Goal: Navigation & Orientation: Find specific page/section

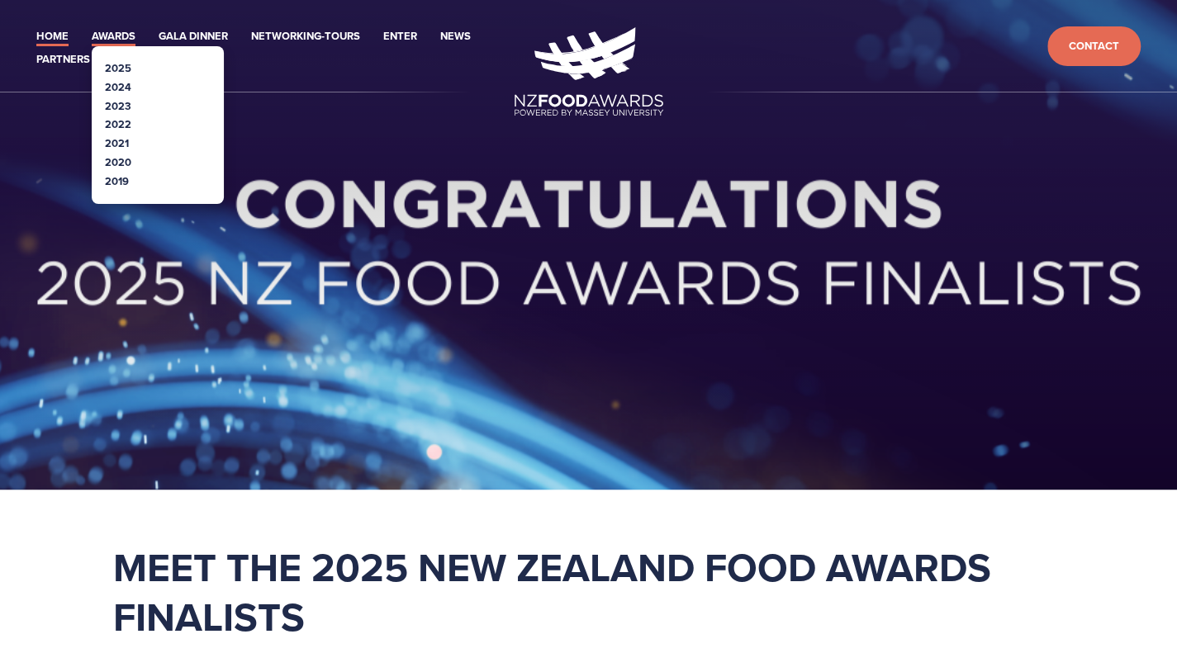
click at [101, 36] on link "Awards" at bounding box center [114, 36] width 44 height 19
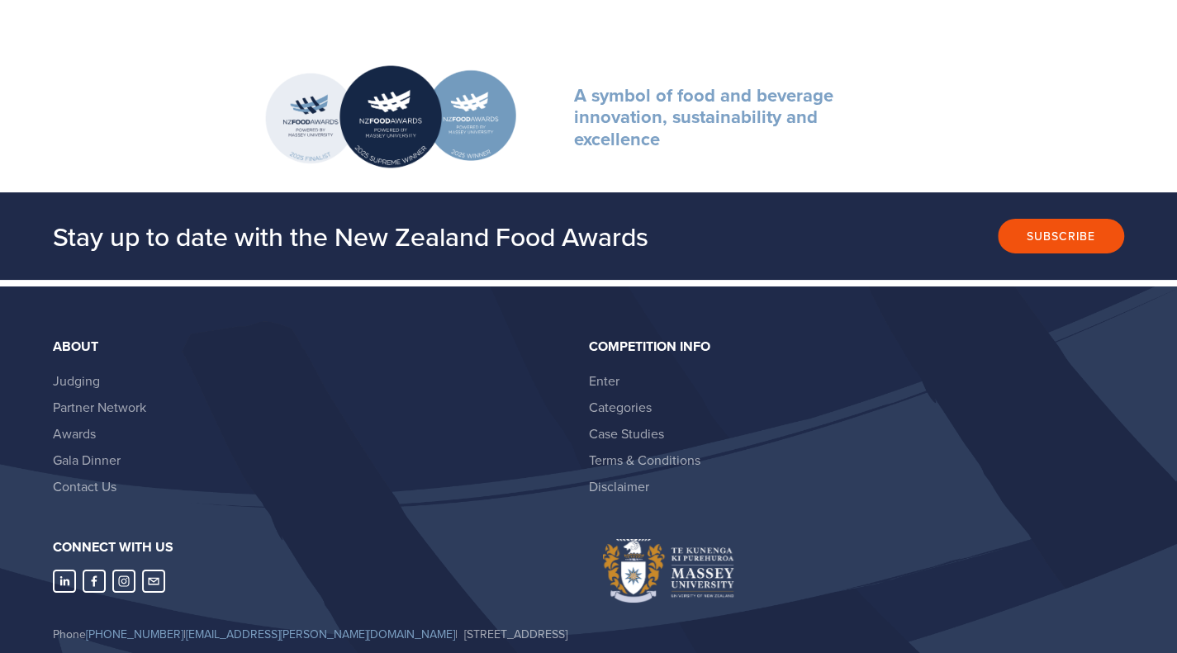
scroll to position [3137, 0]
